Goal: Information Seeking & Learning: Learn about a topic

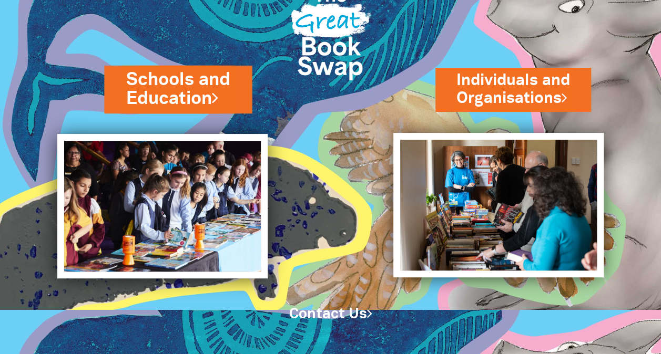
click at [200, 94] on link "Schools and Education" at bounding box center [178, 89] width 104 height 44
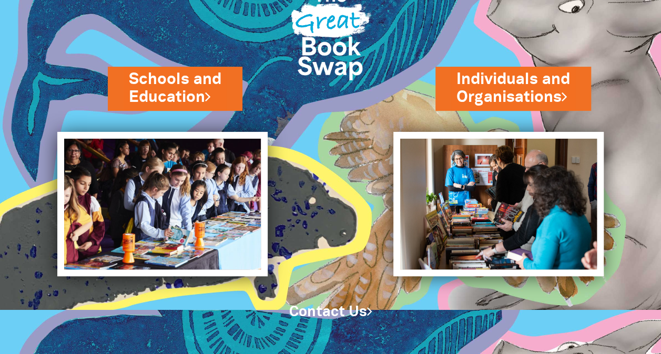
scroll to position [44, 0]
